Goal: Task Accomplishment & Management: Use online tool/utility

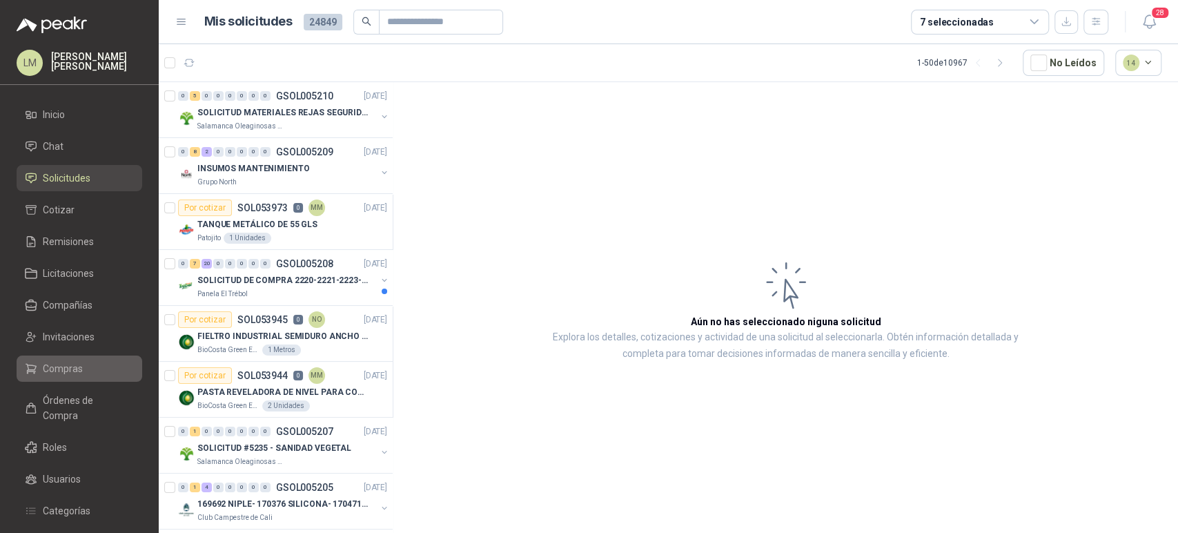
click at [76, 369] on span "Compras" at bounding box center [63, 368] width 40 height 15
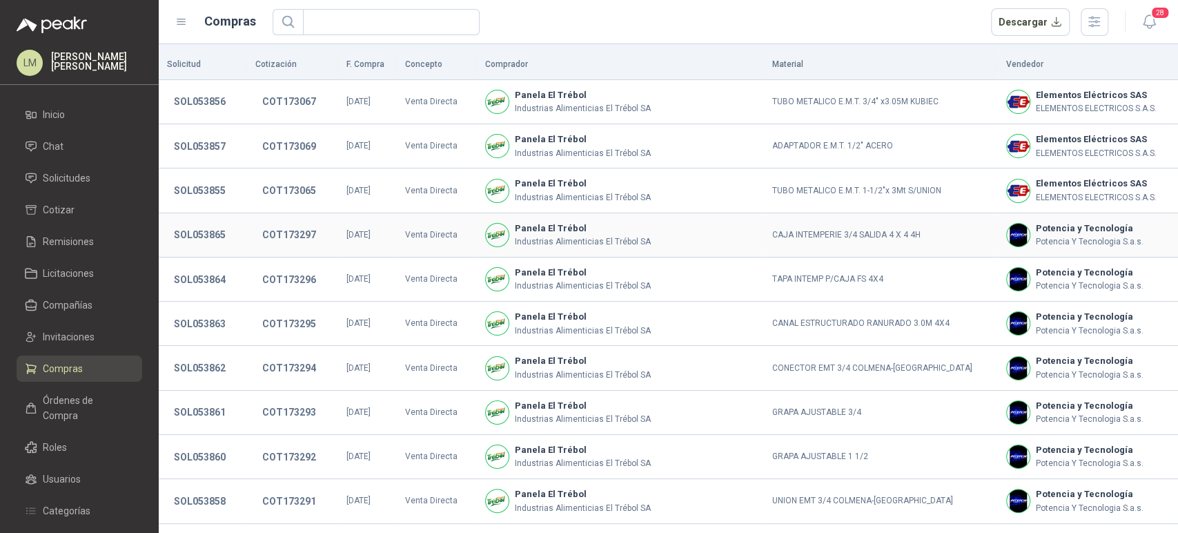
scroll to position [251, 0]
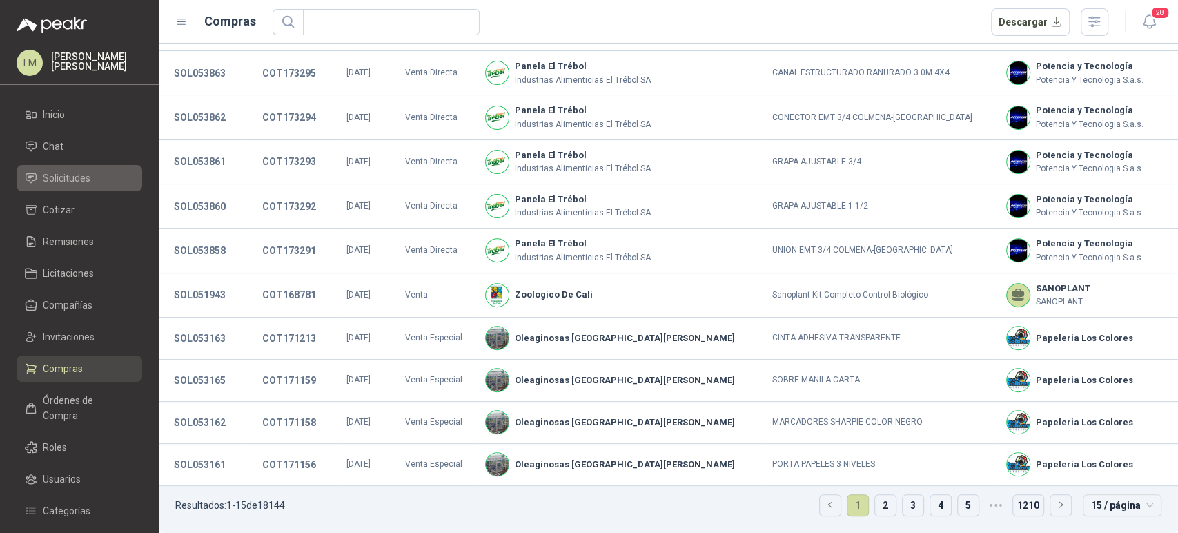
click at [50, 172] on span "Solicitudes" at bounding box center [67, 177] width 48 height 15
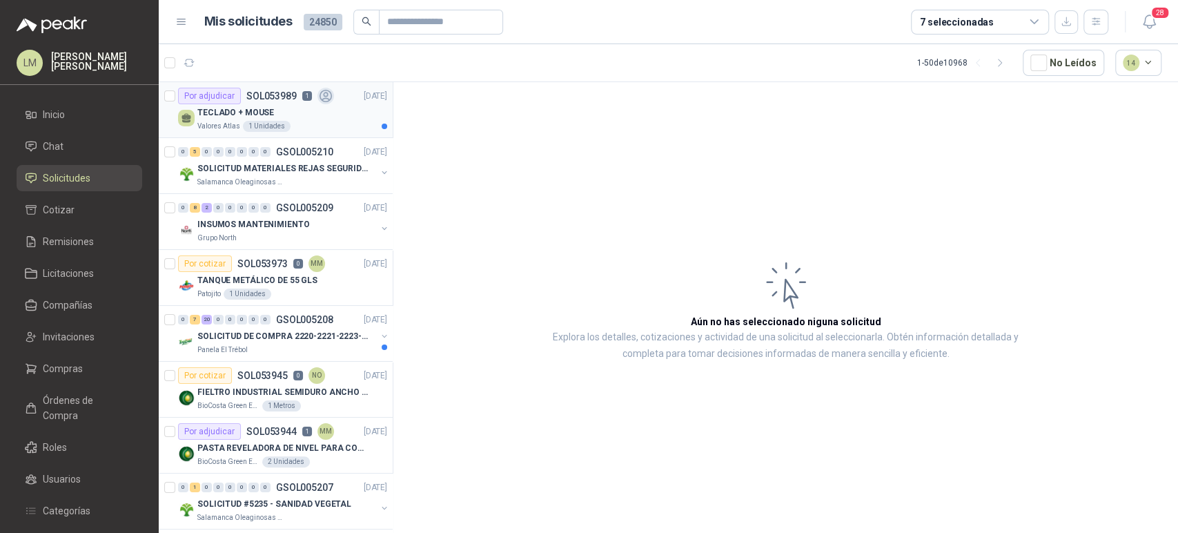
click at [273, 103] on div "Por adjudicar SOL053989 1" at bounding box center [256, 96] width 156 height 17
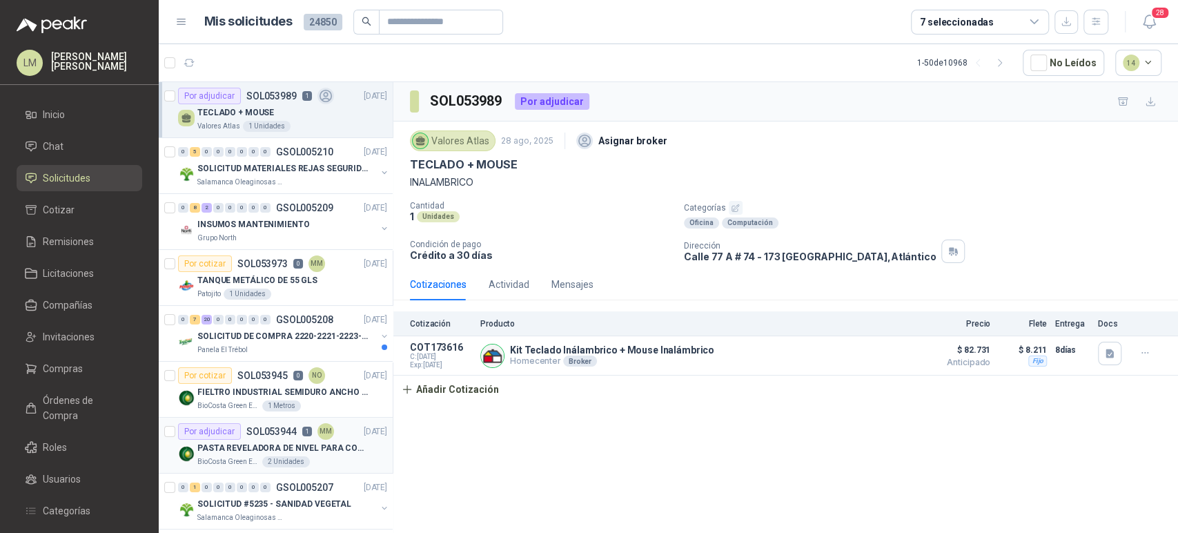
click at [245, 439] on div "PASTA REVELADORA DE NIVEL PARA COMBUSTIBLES/ACEITES DE COLOR ROSADA marca kolor…" at bounding box center [292, 447] width 190 height 17
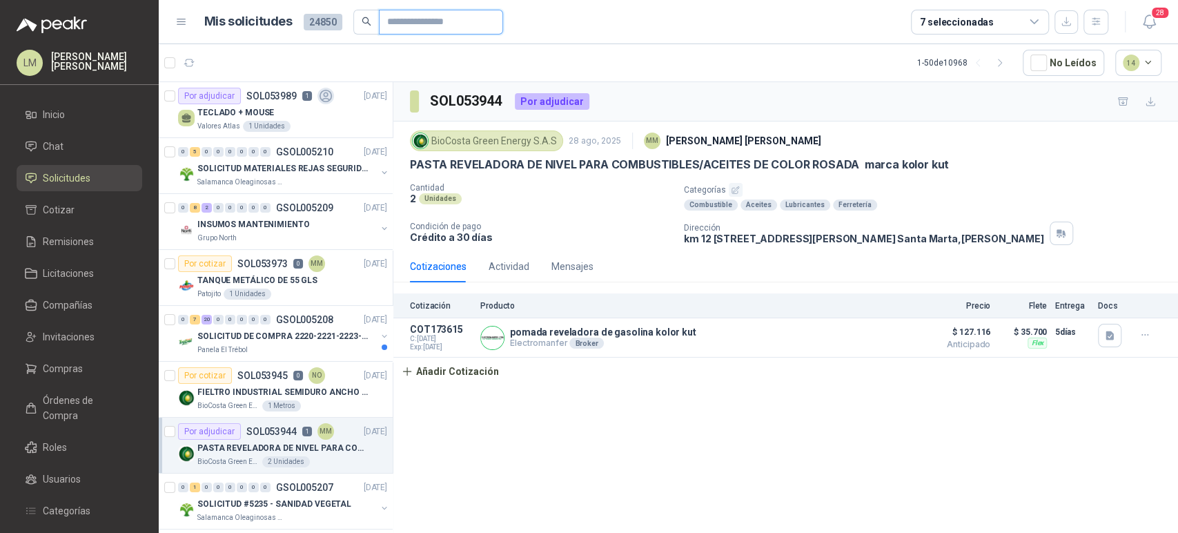
click at [401, 21] on input "text" at bounding box center [435, 21] width 97 height 23
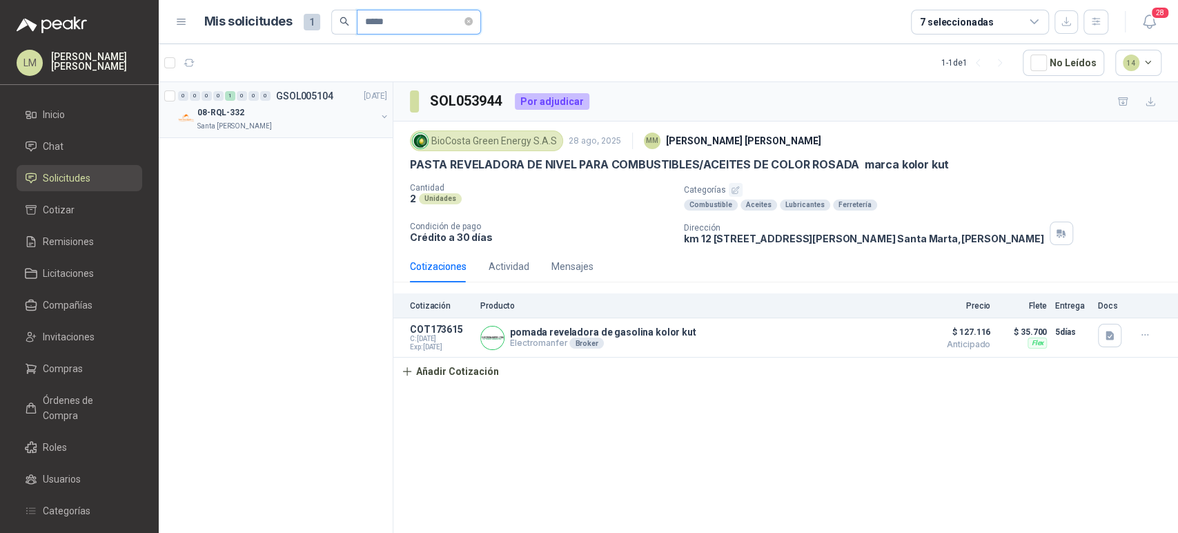
type input "*****"
click at [382, 115] on button "button" at bounding box center [384, 116] width 11 height 11
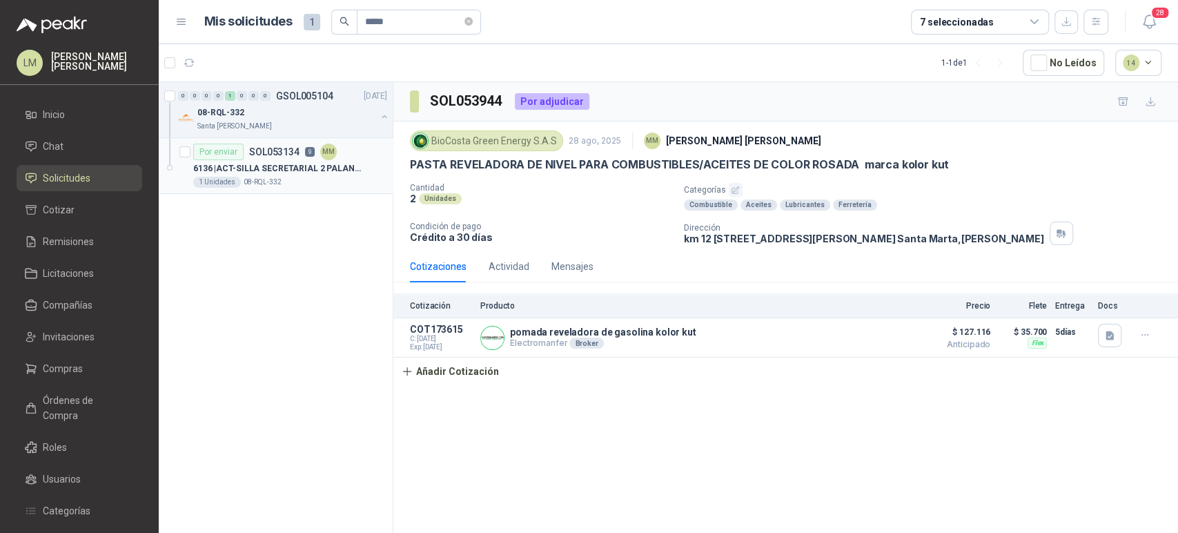
click at [305, 148] on p "9" at bounding box center [310, 152] width 10 height 10
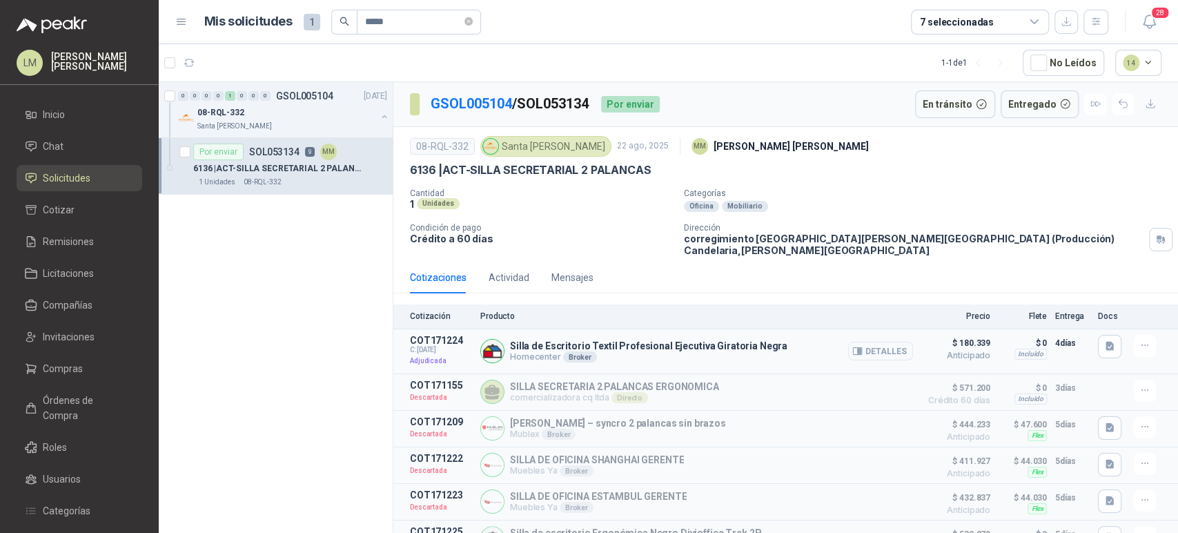
click at [864, 342] on button "Detalles" at bounding box center [880, 351] width 65 height 19
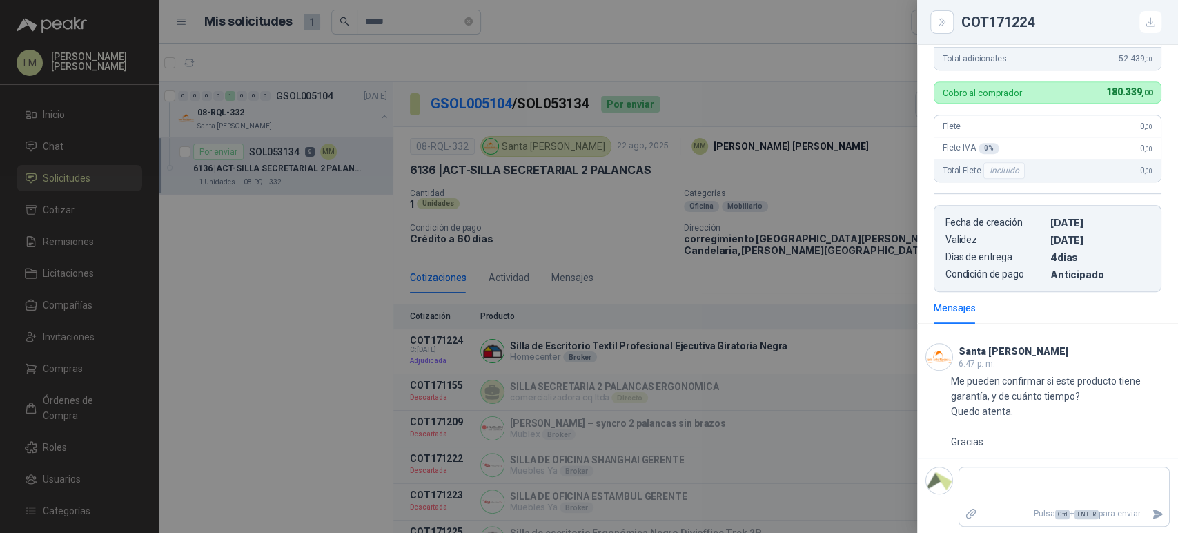
scroll to position [421, 0]
click at [939, 20] on icon "Close" at bounding box center [941, 22] width 6 height 7
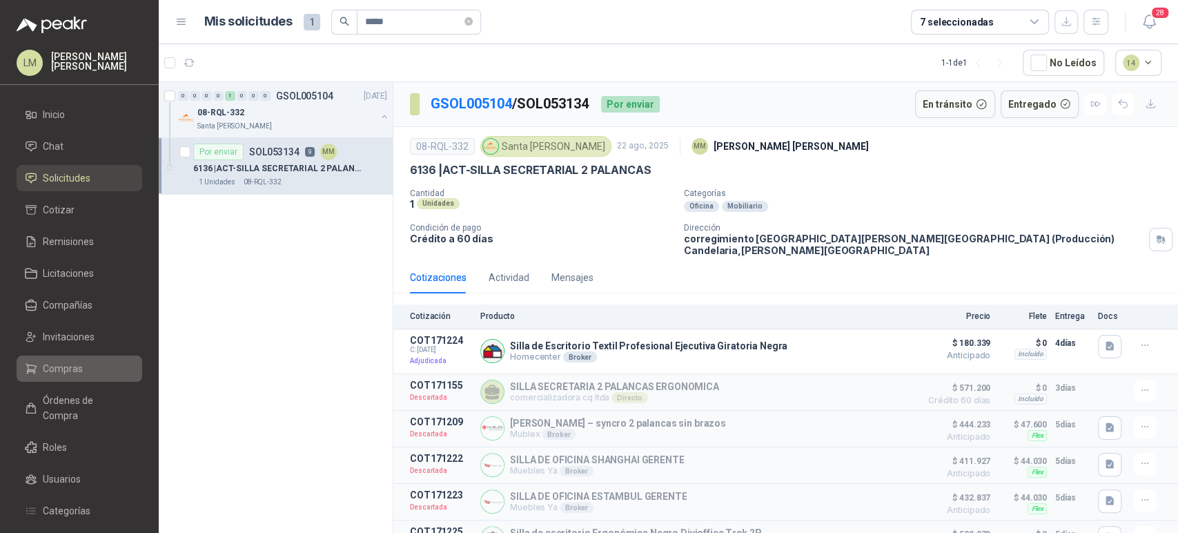
click at [66, 362] on span "Compras" at bounding box center [63, 368] width 40 height 15
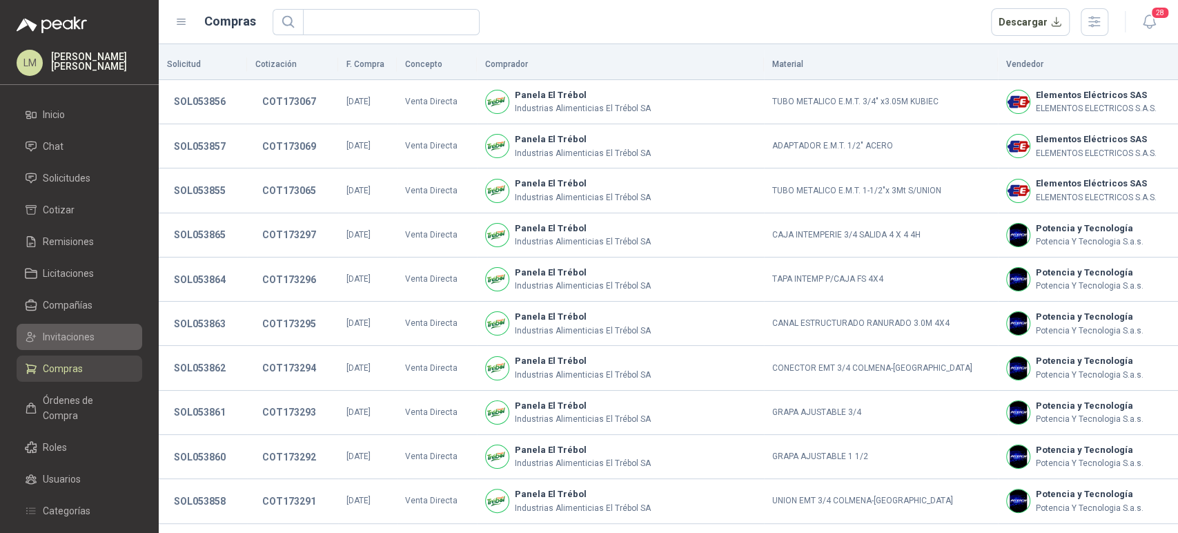
click at [73, 329] on span "Invitaciones" at bounding box center [69, 336] width 52 height 15
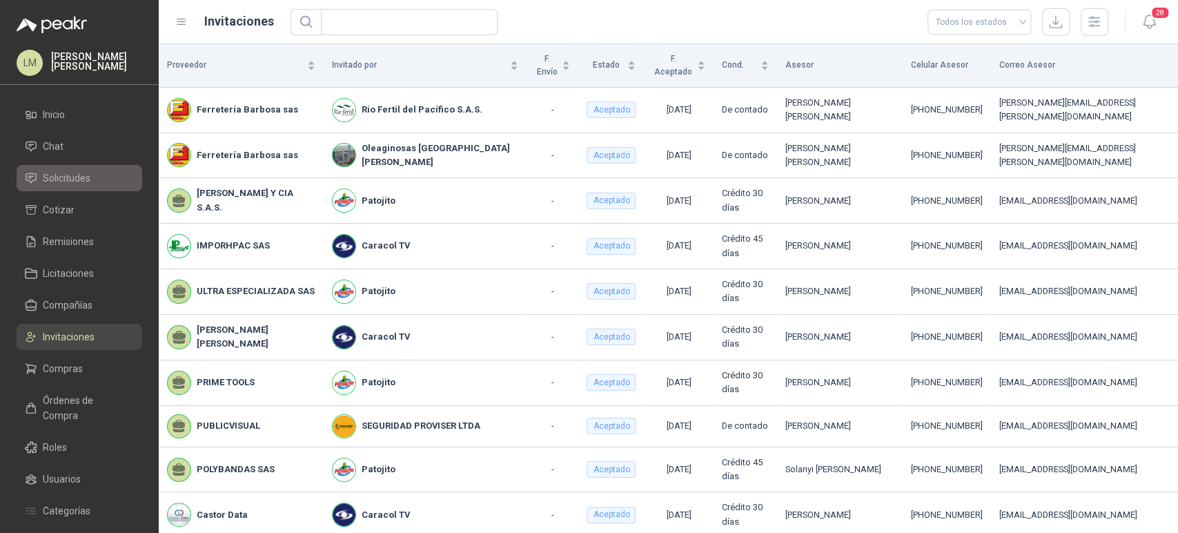
click at [76, 175] on span "Solicitudes" at bounding box center [67, 177] width 48 height 15
